Goal: Task Accomplishment & Management: Use online tool/utility

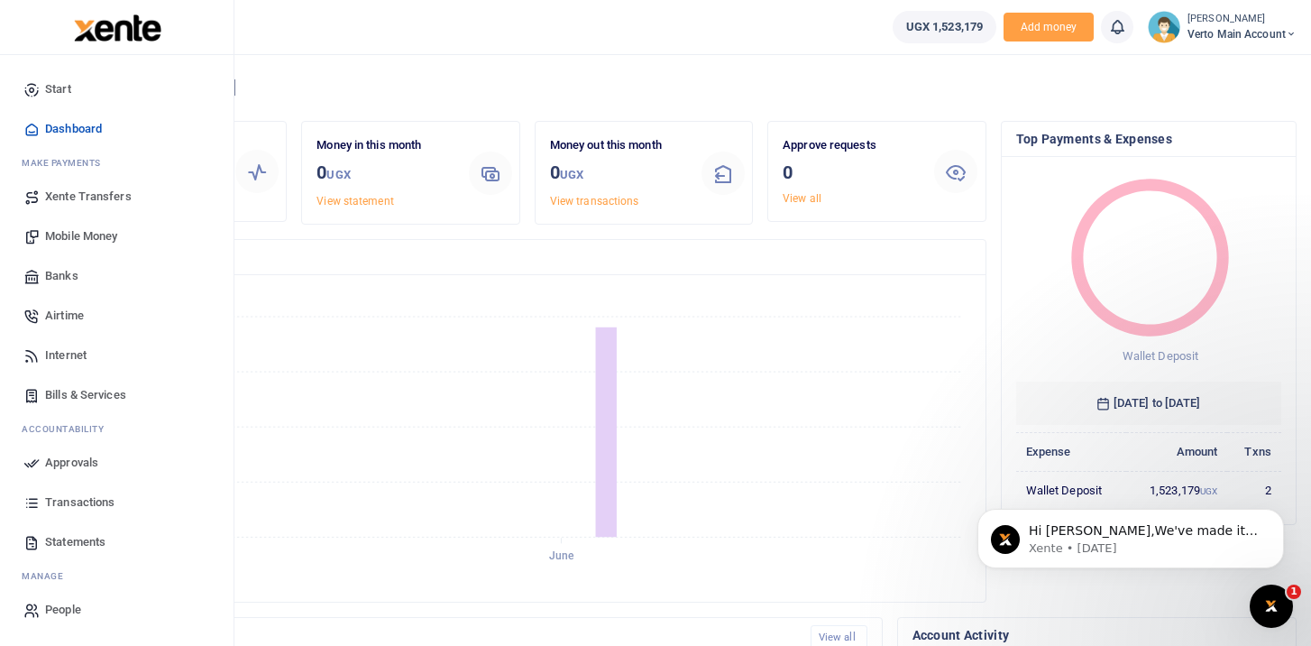
click at [87, 503] on span "Transactions" at bounding box center [79, 502] width 69 height 18
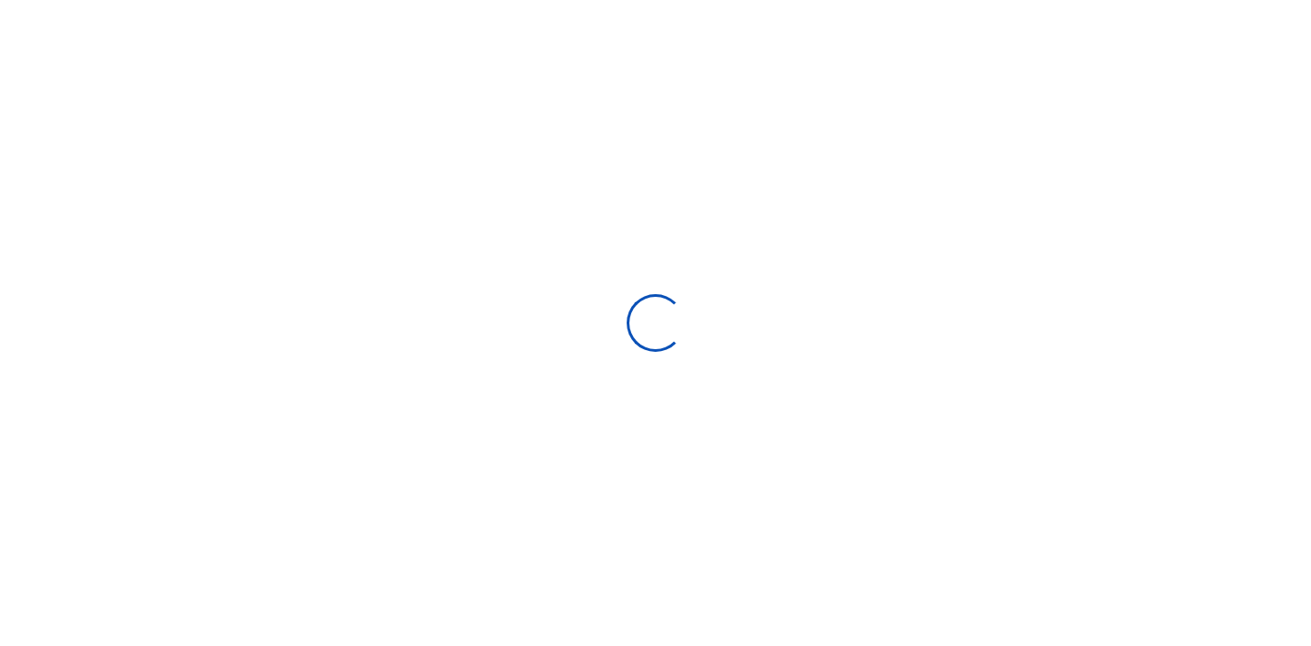
select select
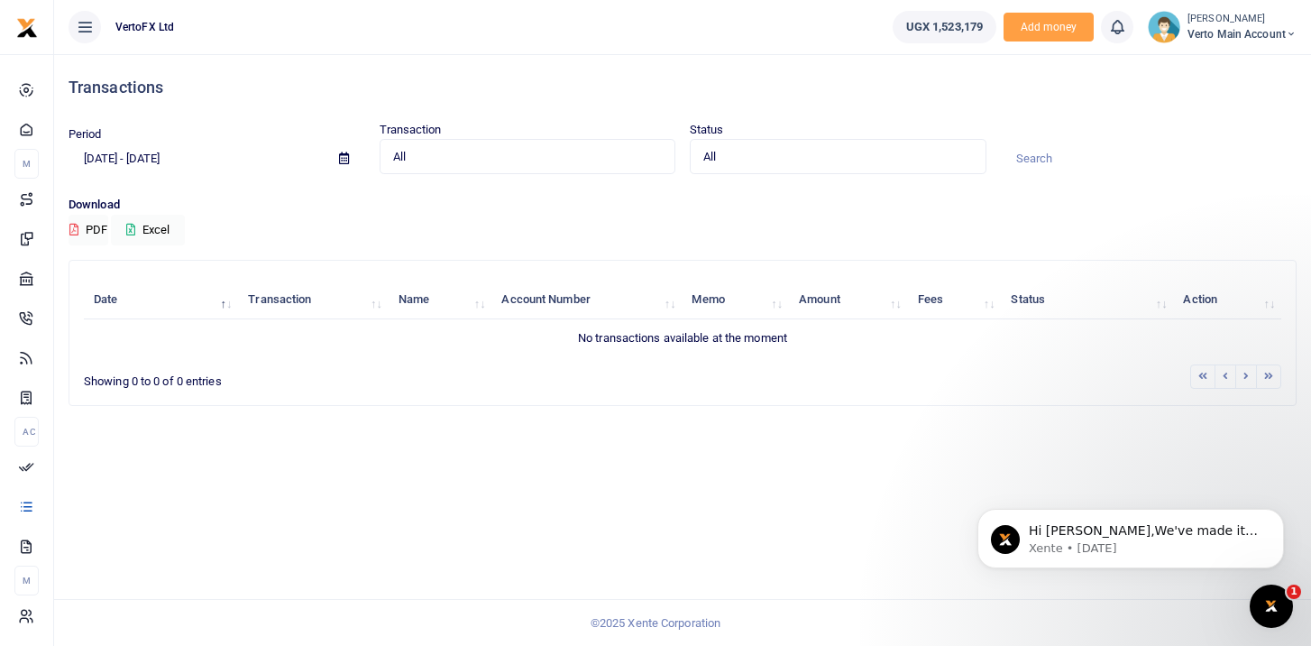
click at [346, 153] on icon at bounding box center [344, 158] width 10 height 12
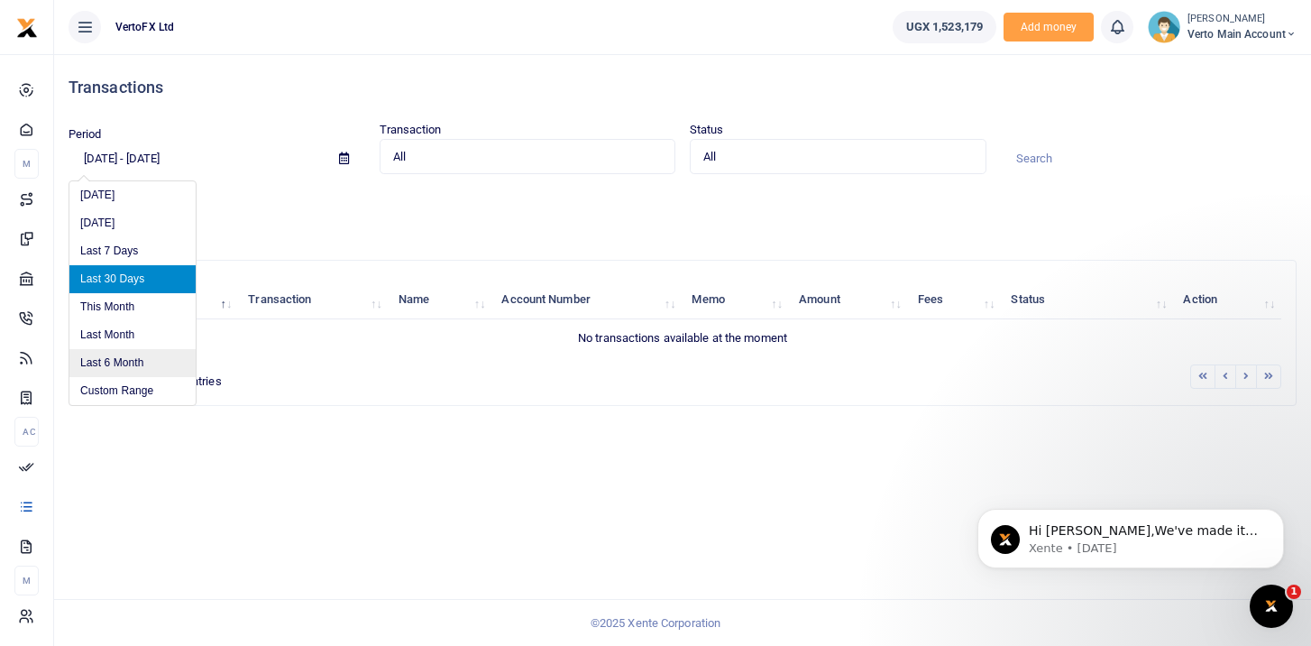
click at [139, 362] on li "Last 6 Month" at bounding box center [132, 363] width 126 height 28
type input "02/27/2025 - 08/27/2025"
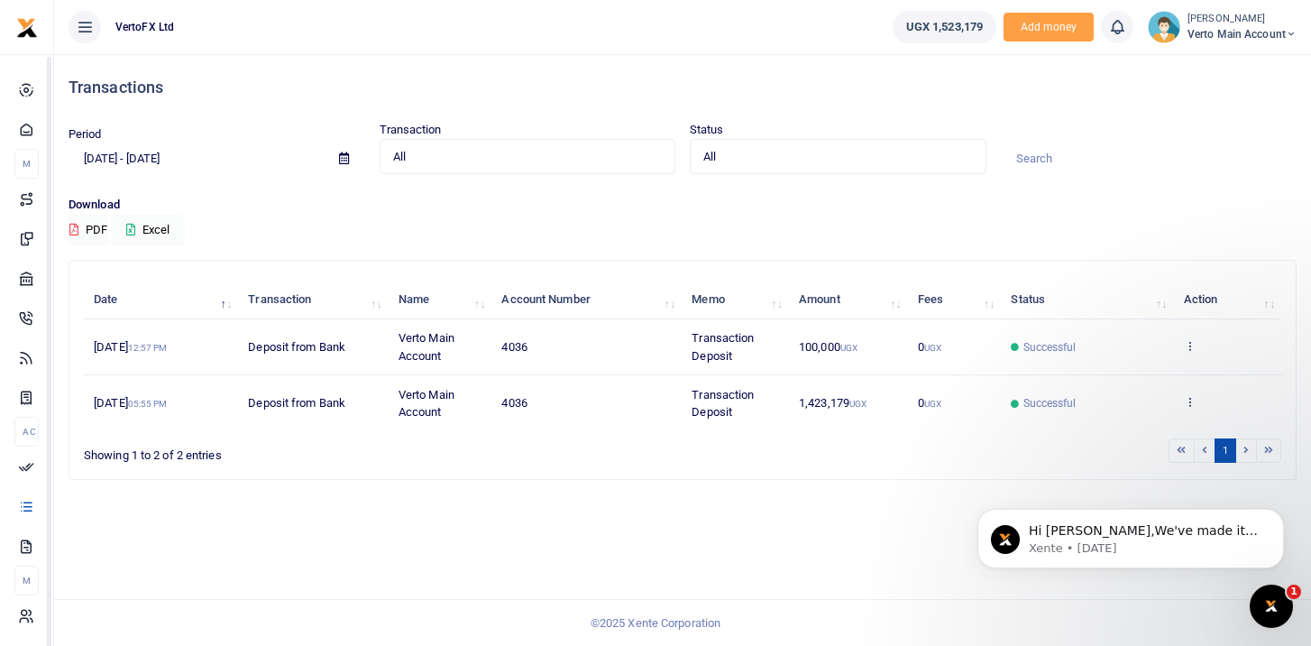
click at [267, 235] on div "Download PDF Excel" at bounding box center [683, 221] width 1228 height 50
click at [148, 225] on button "Excel" at bounding box center [148, 230] width 74 height 31
